Goal: Transaction & Acquisition: Download file/media

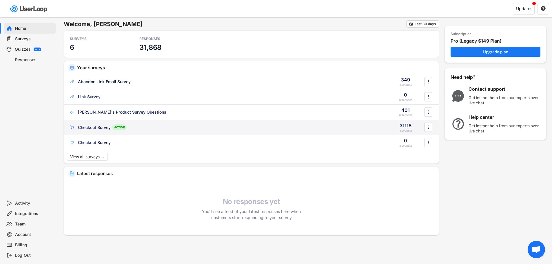
click at [84, 127] on div "Checkout Survey" at bounding box center [94, 128] width 33 height 6
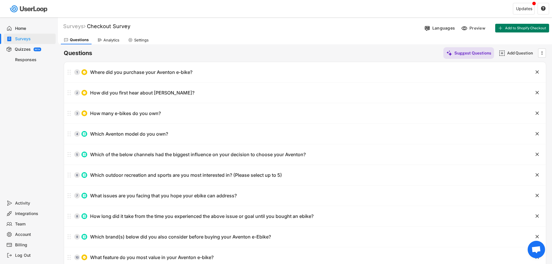
click at [118, 38] on div "Analytics" at bounding box center [111, 40] width 16 height 5
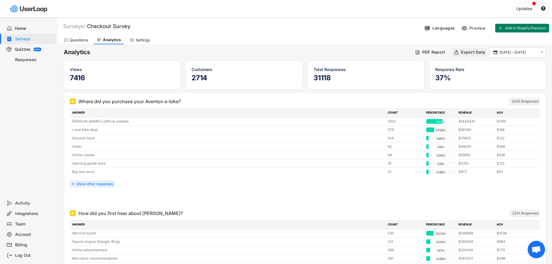
click at [468, 50] on div "Export Data" at bounding box center [473, 52] width 24 height 5
select select ""1348695171700984260__LOOKUP__1753840502520x734144607507185700""
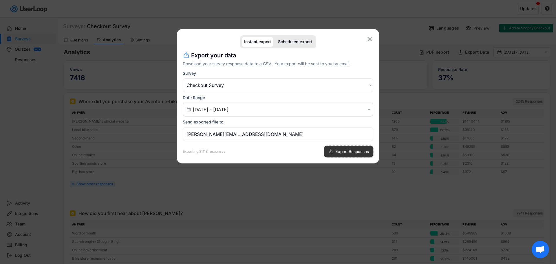
click at [343, 150] on span "Export Responses" at bounding box center [352, 151] width 34 height 4
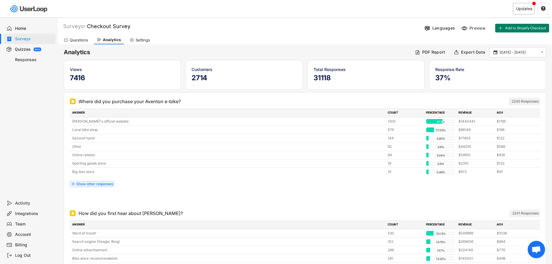
click at [518, 6] on div "Updates" at bounding box center [524, 9] width 22 height 12
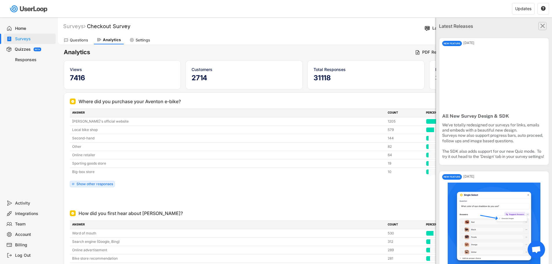
click at [540, 25] on text "" at bounding box center [542, 26] width 5 height 8
